Goal: Task Accomplishment & Management: Manage account settings

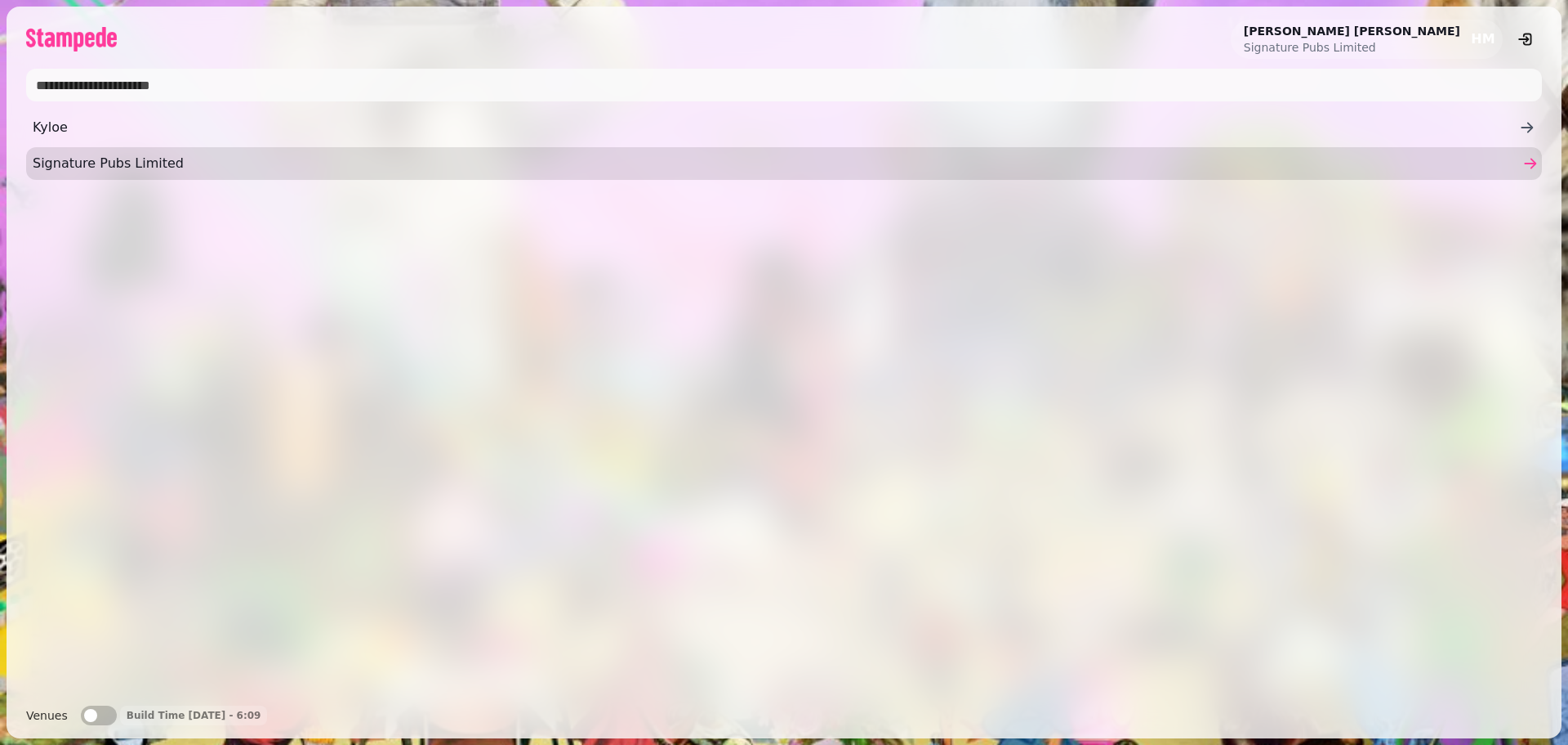
click at [100, 166] on span "Signature Pubs Limited" at bounding box center [776, 163] width 1487 height 20
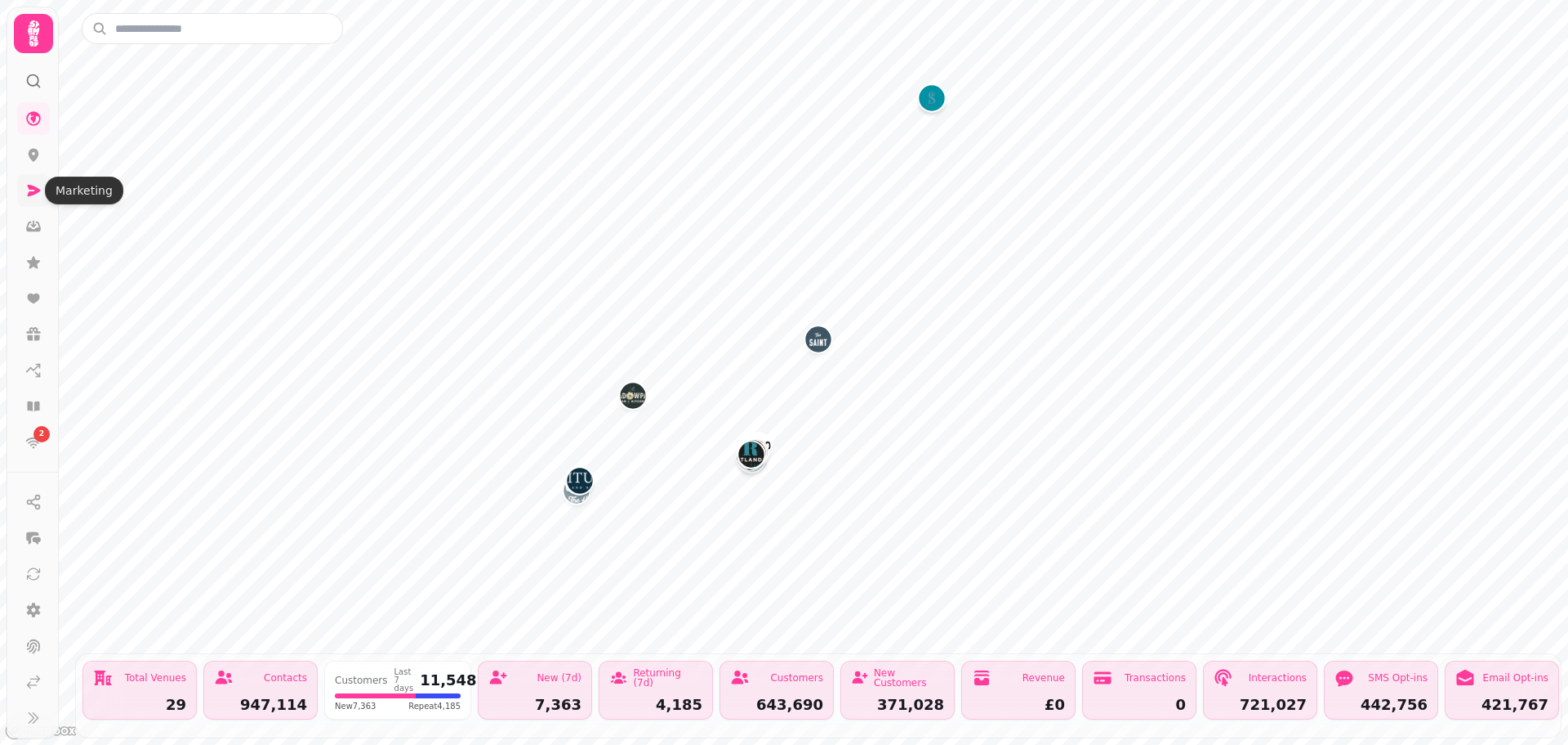
click at [32, 191] on icon at bounding box center [34, 190] width 13 height 11
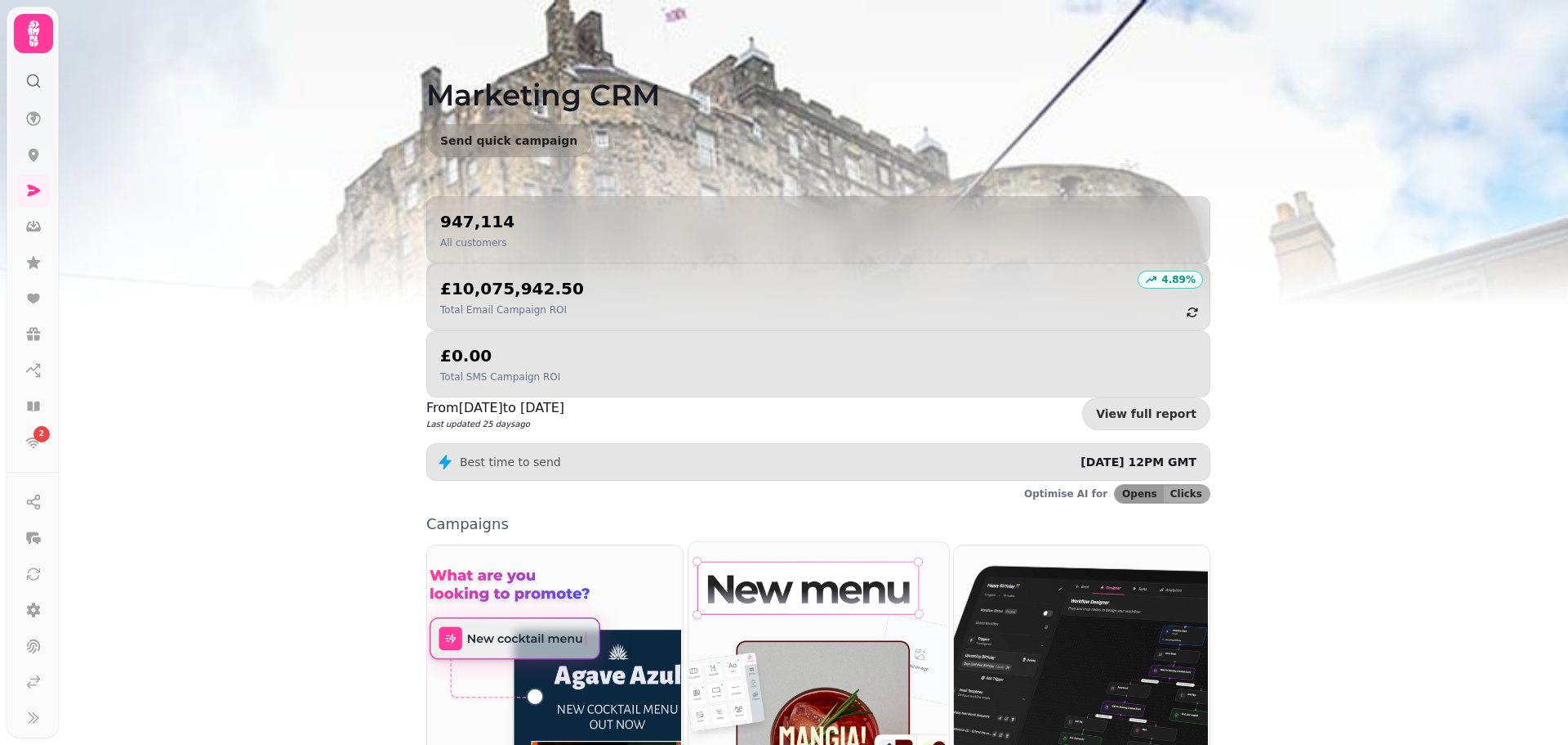
click at [805, 550] on img at bounding box center [816, 689] width 260 height 298
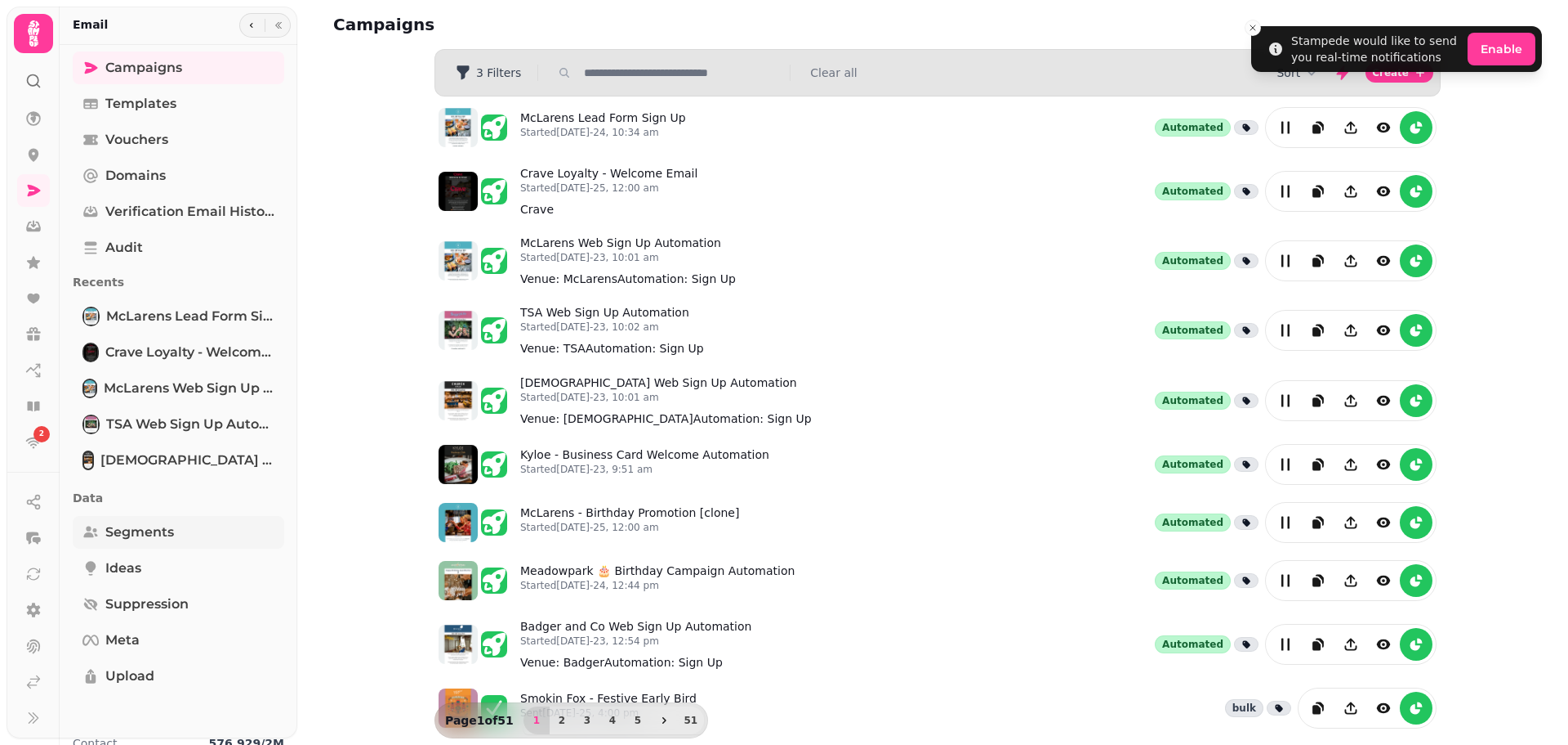
click at [201, 516] on link "Segments" at bounding box center [178, 532] width 211 height 33
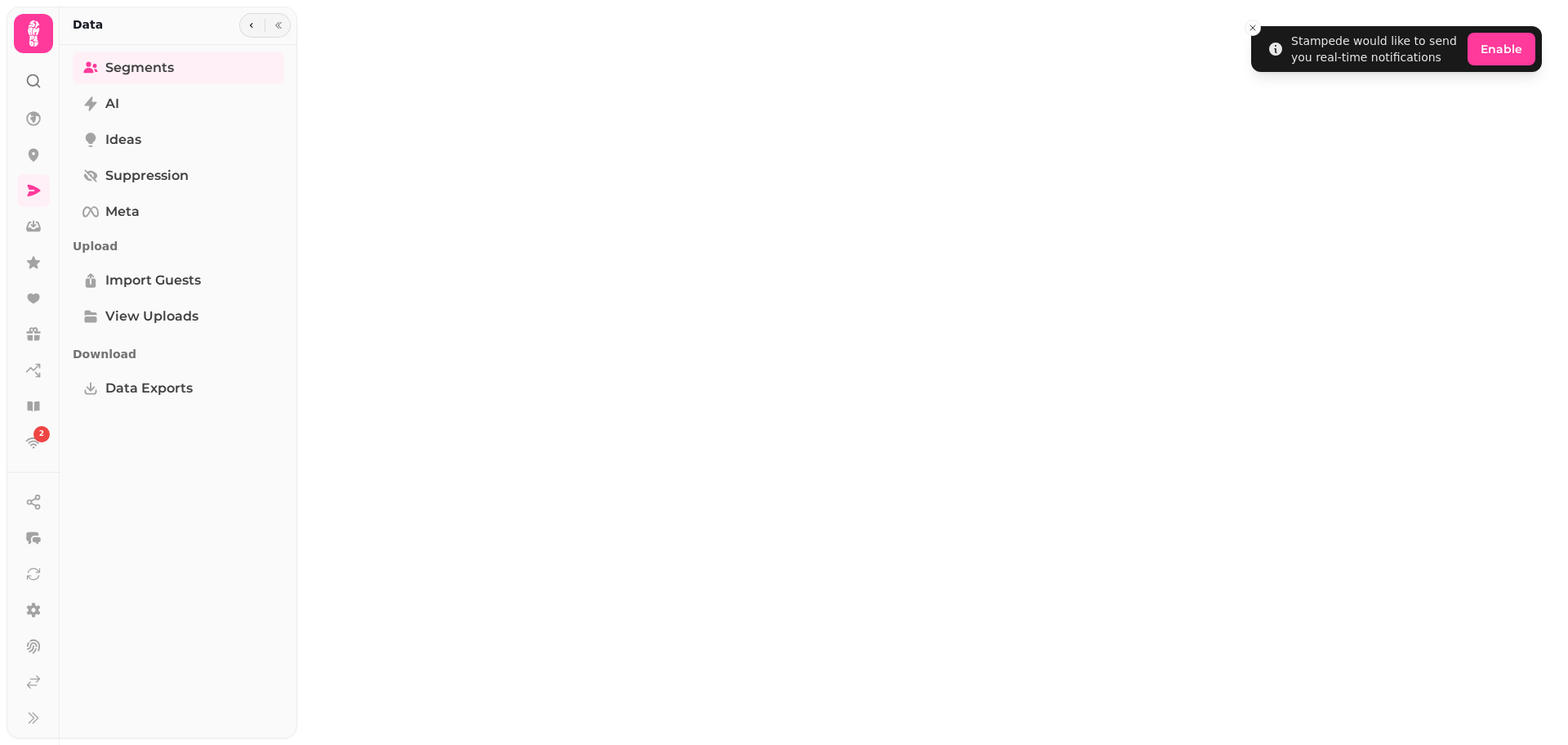
click at [201, 516] on div "Segments AI Ideas Suppression Meta Upload Import Guests View Uploads Download D…" at bounding box center [178, 398] width 237 height 693
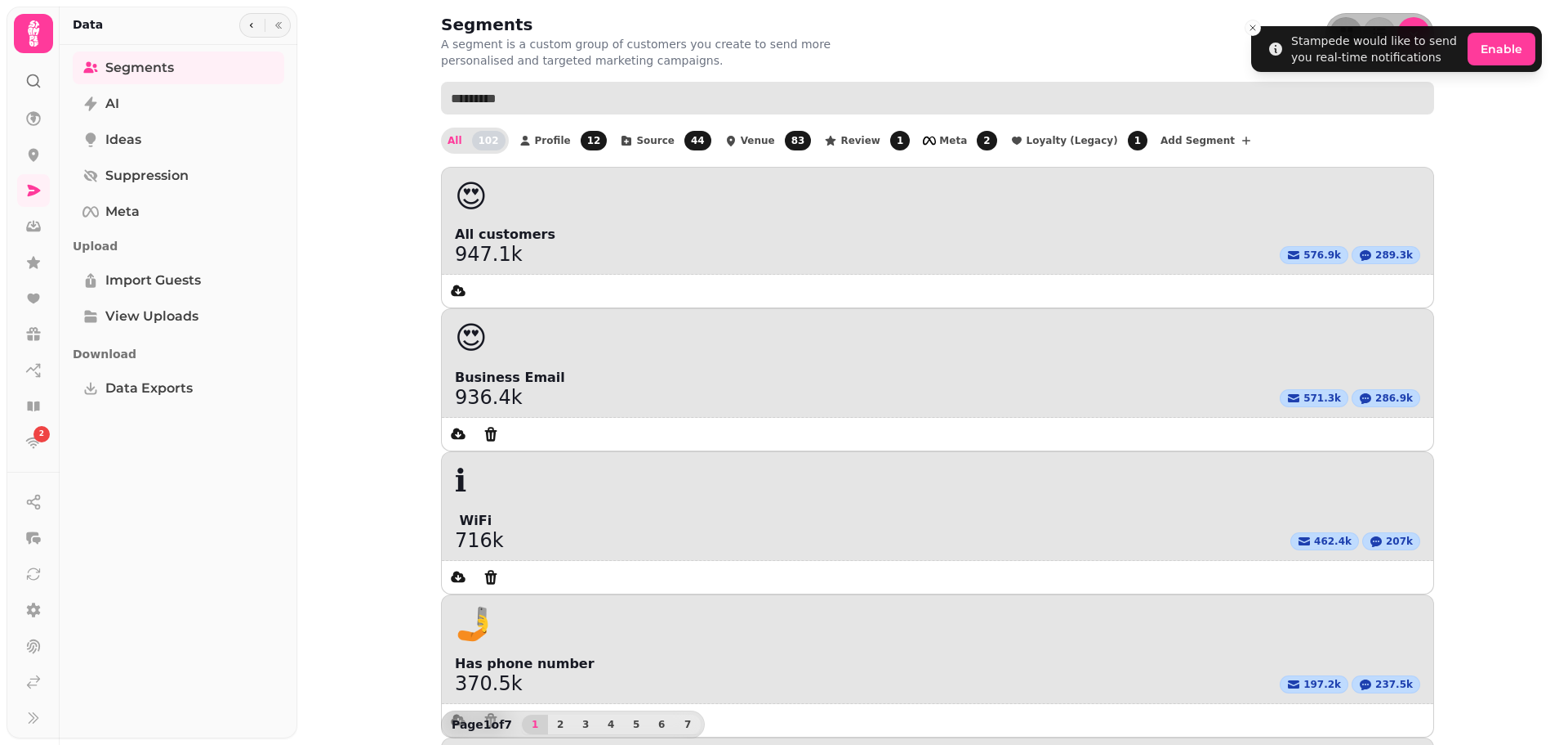
click at [560, 103] on input "text" at bounding box center [937, 98] width 993 height 33
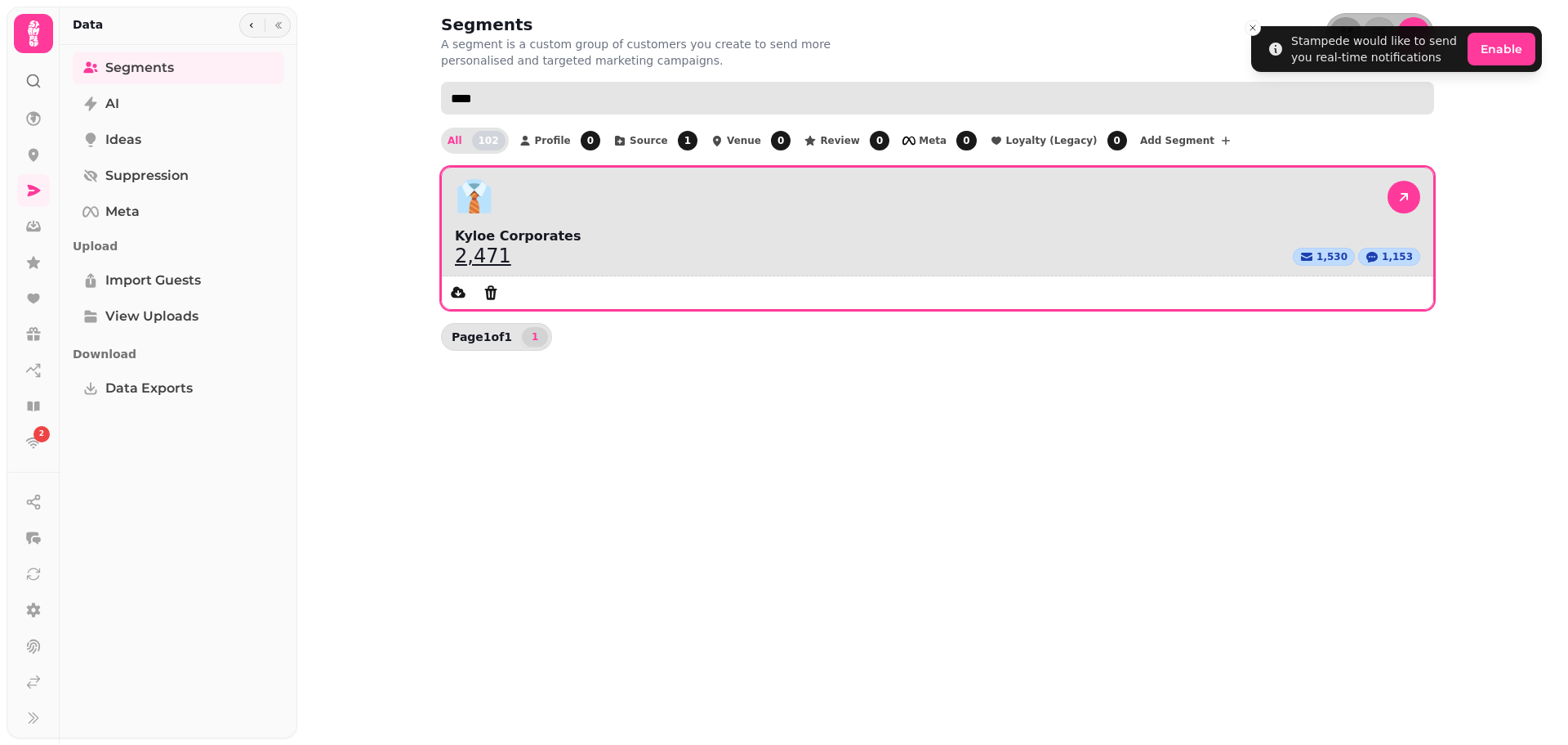
type input "****"
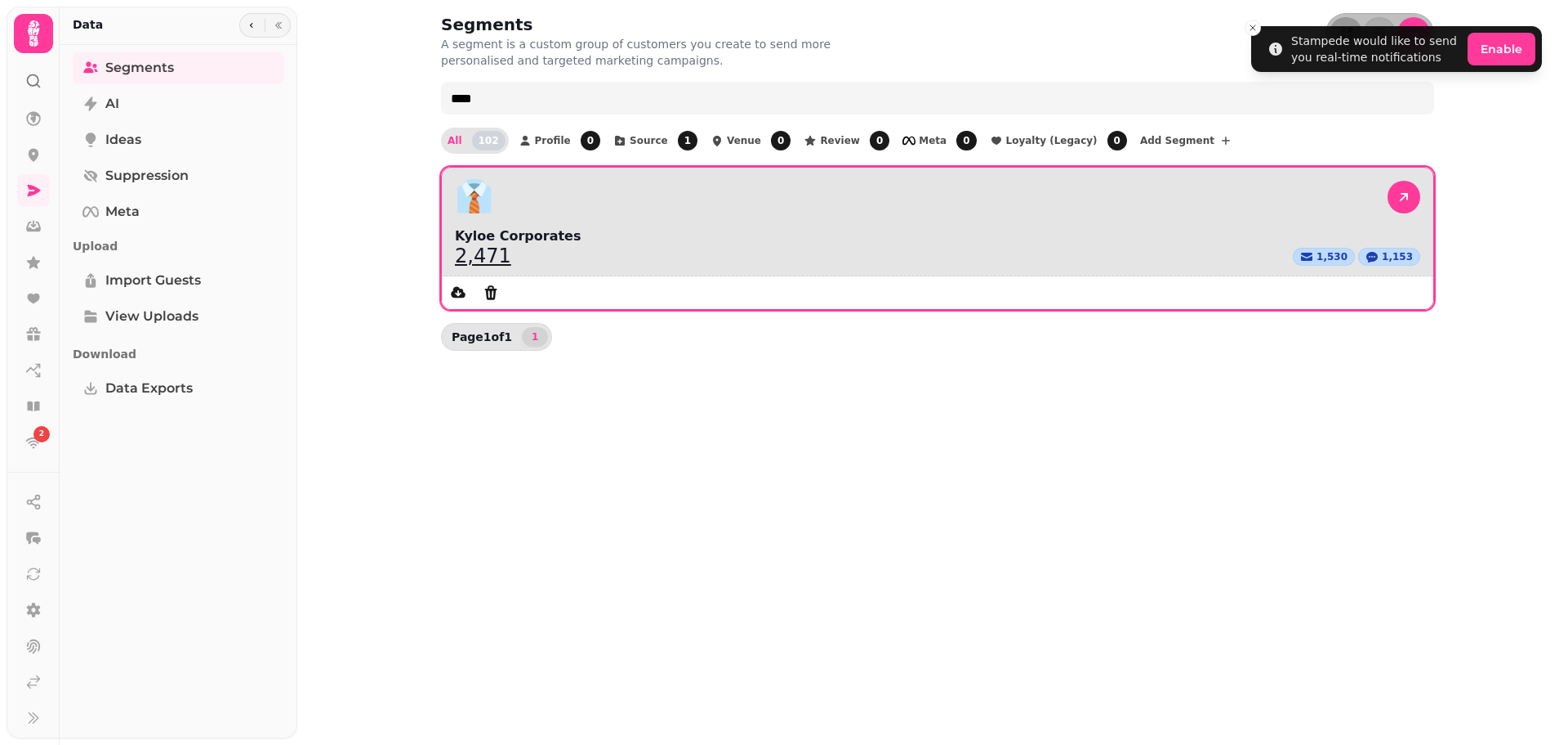
click at [560, 198] on div "👔" at bounding box center [938, 197] width 966 height 33
click at [1396, 189] on icon at bounding box center [1403, 197] width 16 height 16
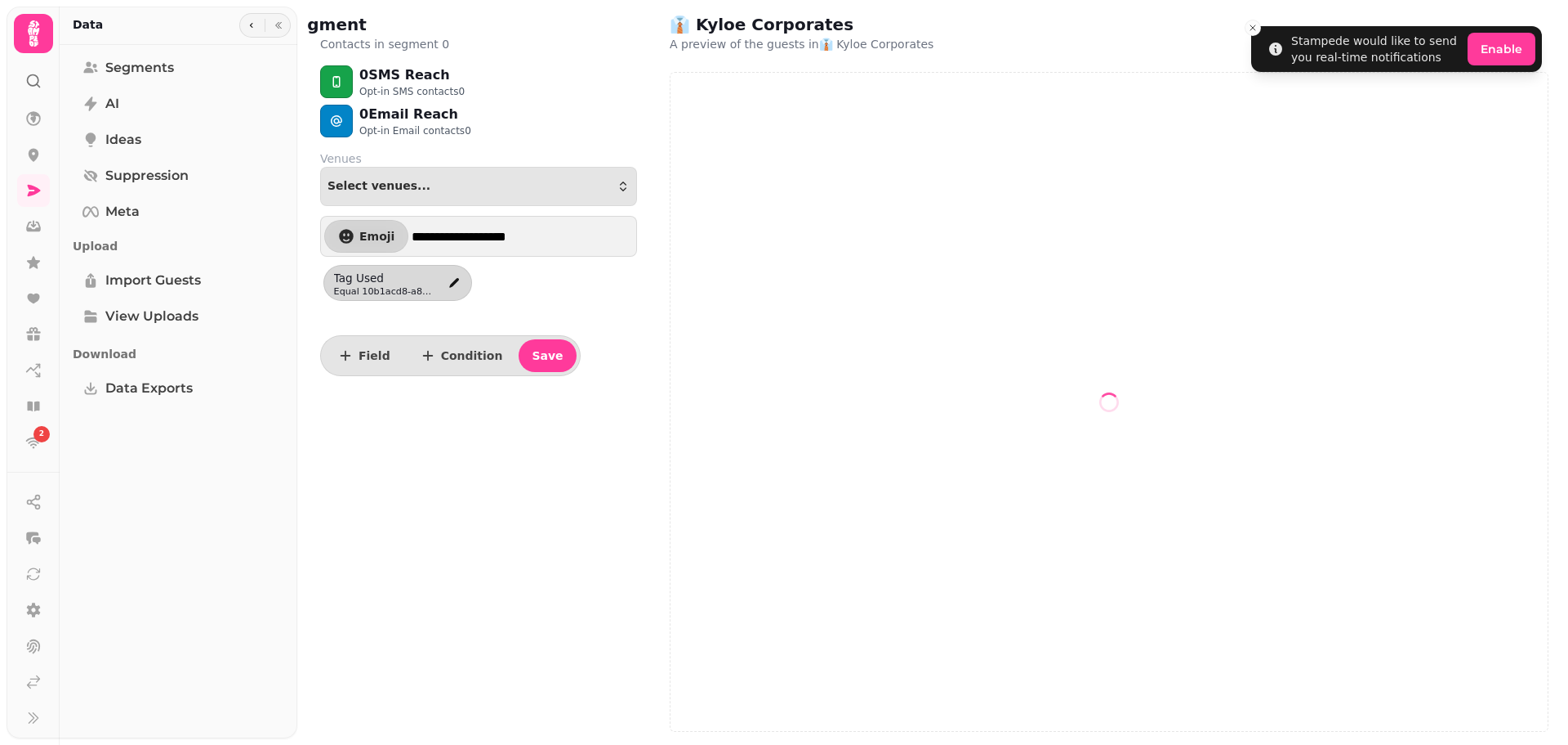
select select "**"
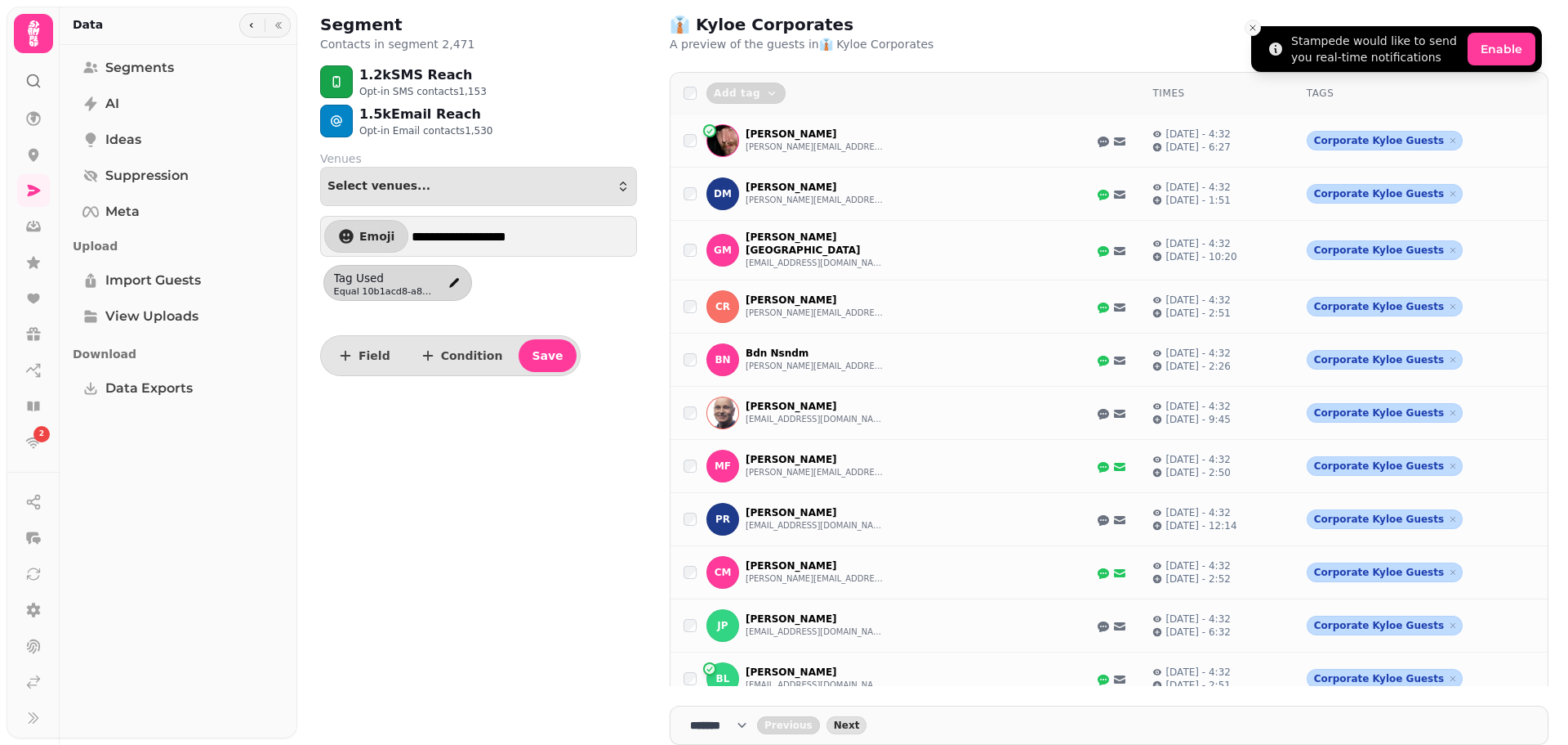
click at [1250, 26] on icon "Close toast" at bounding box center [1253, 28] width 10 height 10
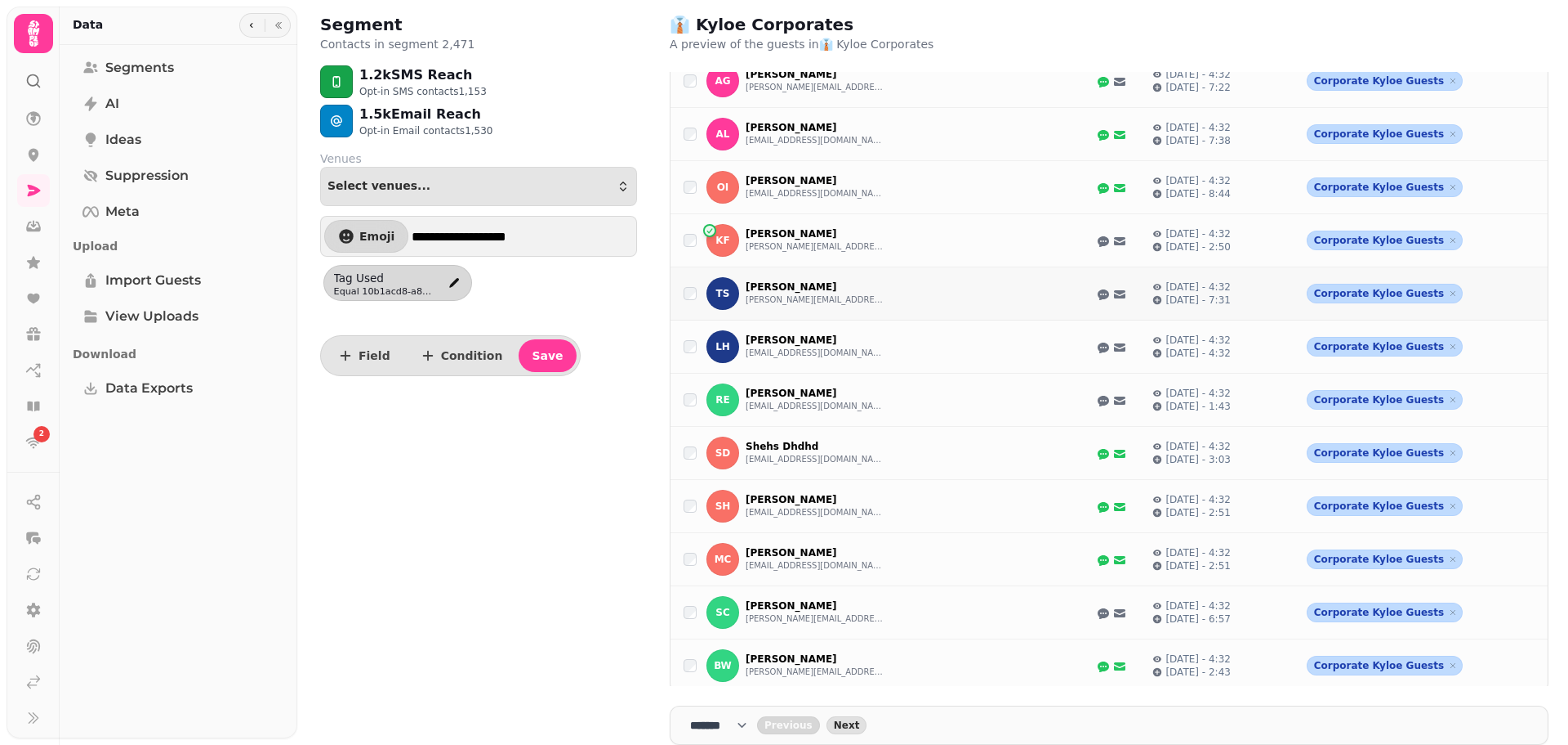
scroll to position [770, 0]
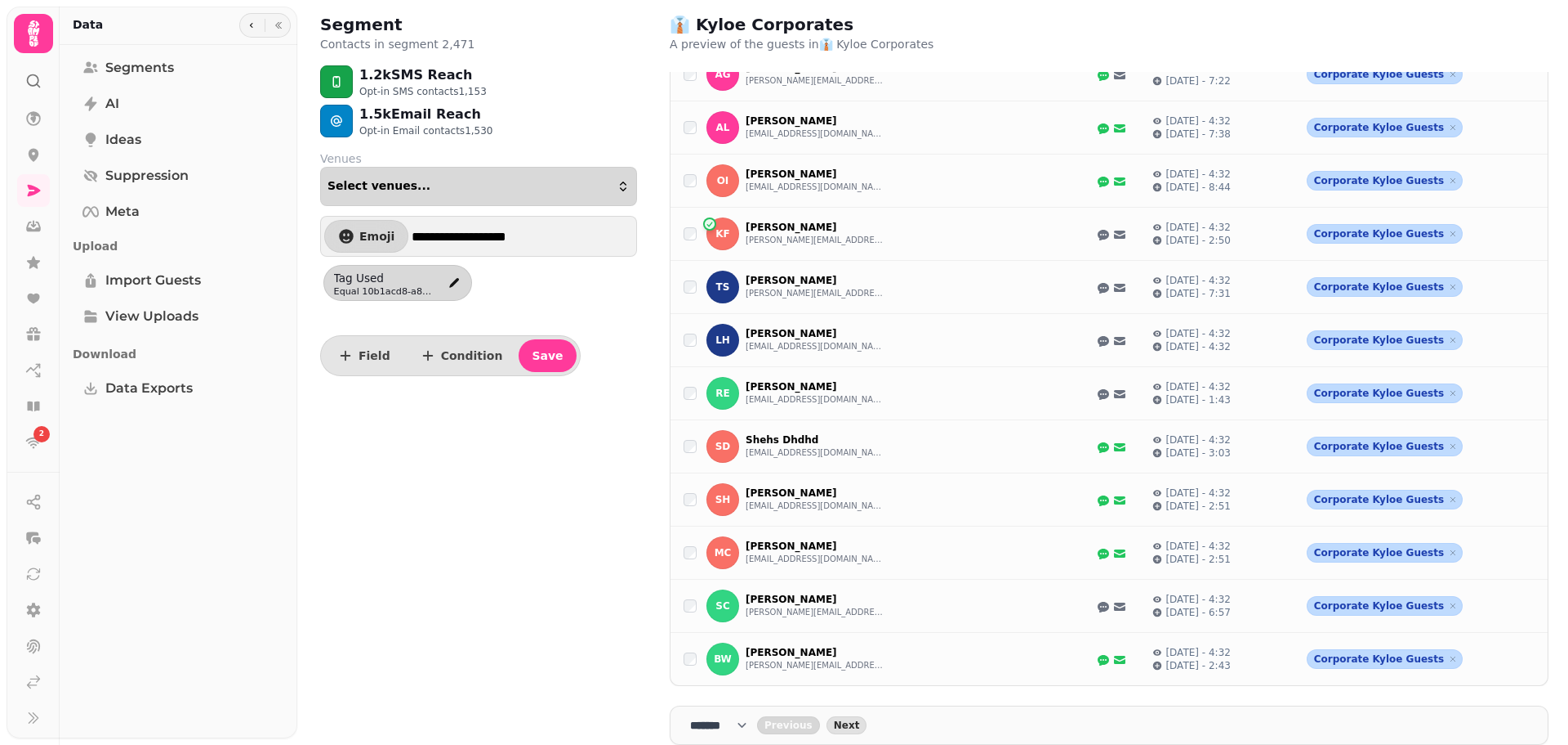
click at [625, 188] on icon "button" at bounding box center [622, 186] width 13 height 13
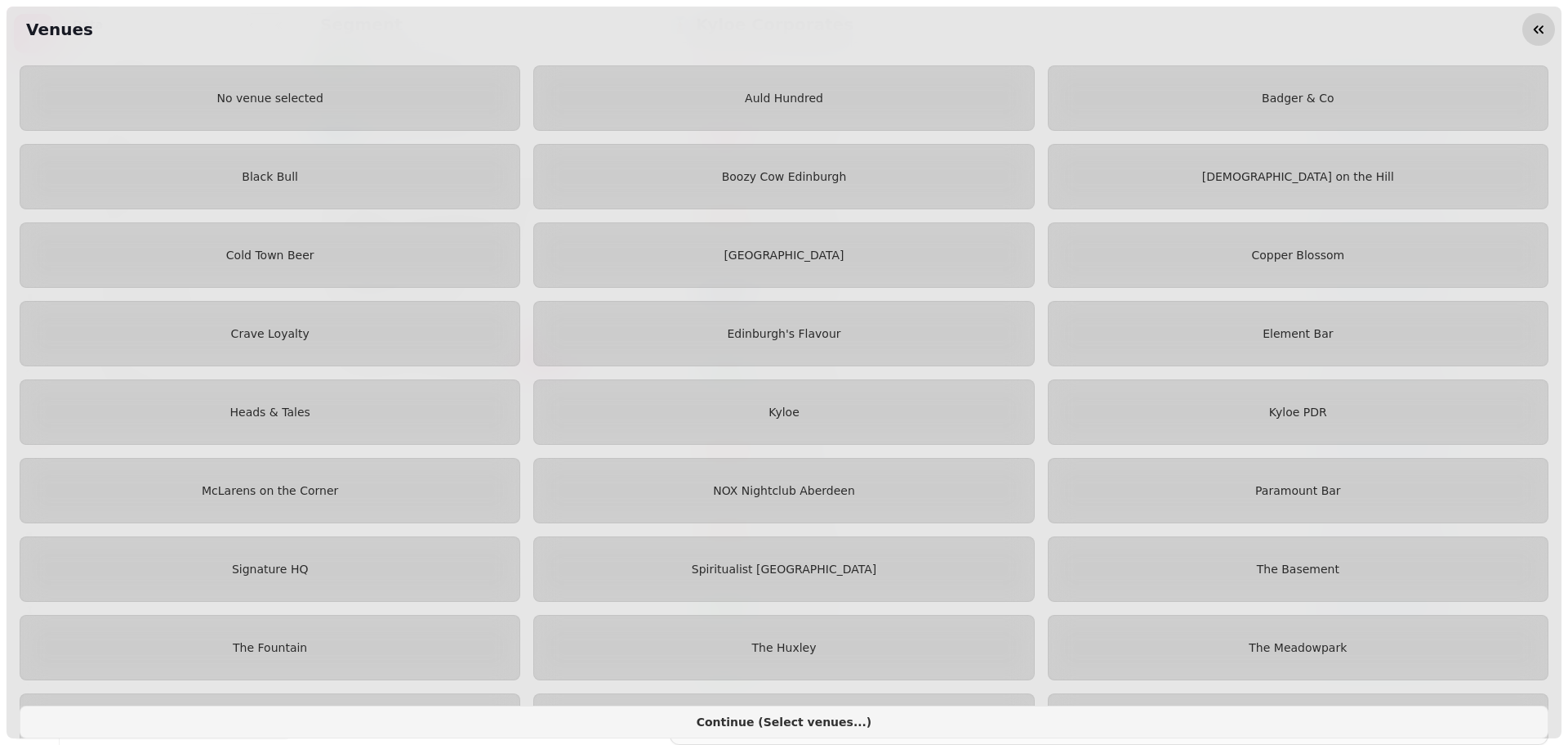
click at [1549, 27] on button "button" at bounding box center [1539, 29] width 33 height 33
